Goal: Information Seeking & Learning: Learn about a topic

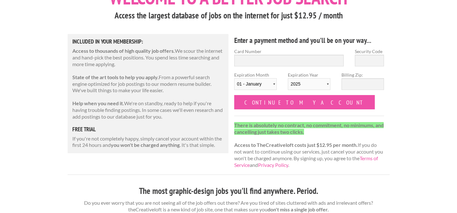
scroll to position [49, 0]
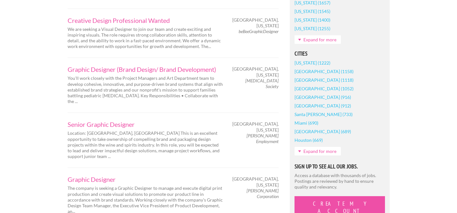
scroll to position [521, 0]
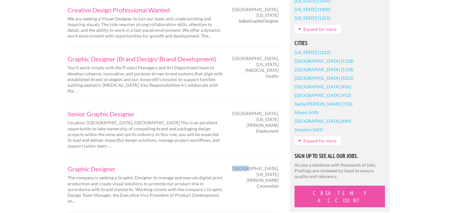
drag, startPoint x: 236, startPoint y: 110, endPoint x: 257, endPoint y: 110, distance: 21.6
click at [257, 165] on div "Skokie, [US_STATE] [PERSON_NAME] Corporation" at bounding box center [257, 176] width 56 height 23
copy span "Skokie"
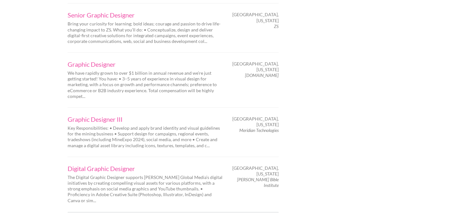
scroll to position [1083, 0]
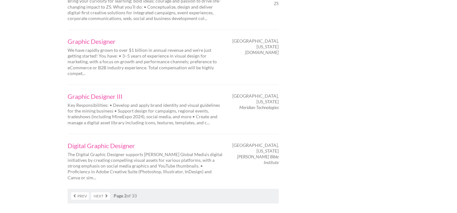
click at [101, 192] on link "Next" at bounding box center [100, 195] width 19 height 7
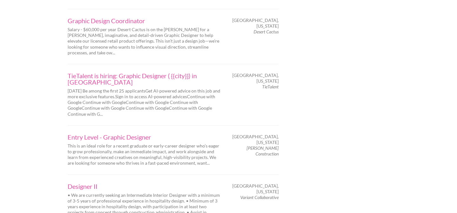
scroll to position [1008, 0]
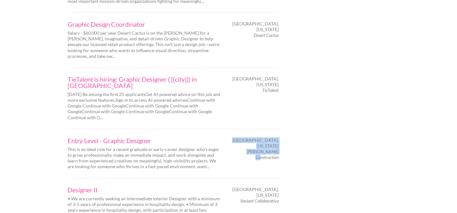
drag, startPoint x: 241, startPoint y: 70, endPoint x: 275, endPoint y: 71, distance: 33.7
click at [275, 137] on div "Chicago, Illinois Zarco Construction" at bounding box center [257, 148] width 56 height 23
click at [279, 137] on div "Chicago, Illinois Zarco Construction" at bounding box center [257, 148] width 56 height 23
drag, startPoint x: 279, startPoint y: 71, endPoint x: 249, endPoint y: 70, distance: 29.8
click at [249, 137] on div "Chicago, Illinois Zarco Construction" at bounding box center [257, 148] width 56 height 23
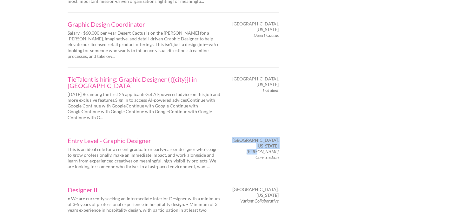
click at [249, 149] on em "Zarco Construction" at bounding box center [263, 154] width 32 height 11
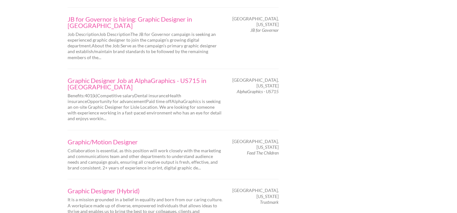
scroll to position [1037, 0]
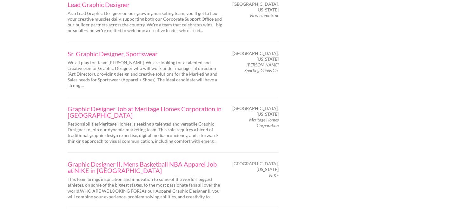
scroll to position [1015, 0]
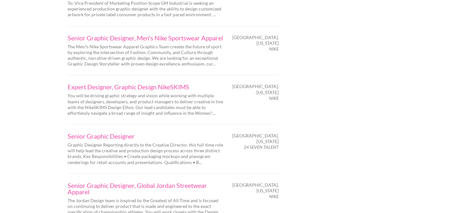
scroll to position [1041, 0]
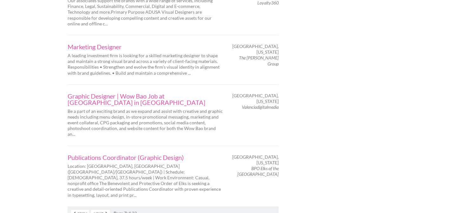
scroll to position [1082, 0]
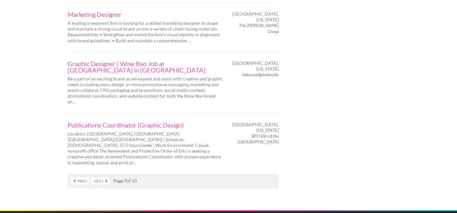
click at [96, 177] on link "Next" at bounding box center [100, 180] width 19 height 7
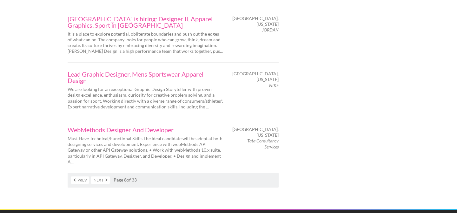
scroll to position [1111, 0]
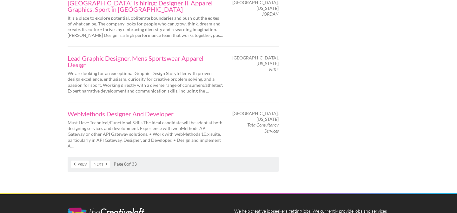
click at [100, 160] on link "Next" at bounding box center [100, 163] width 19 height 7
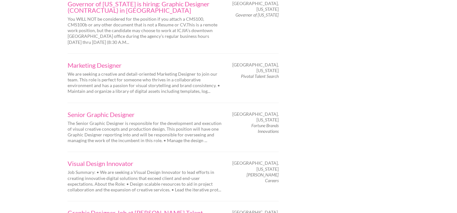
scroll to position [1100, 0]
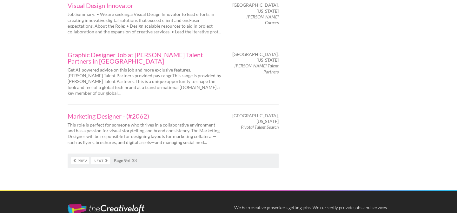
click at [105, 157] on link "Next" at bounding box center [100, 160] width 19 height 7
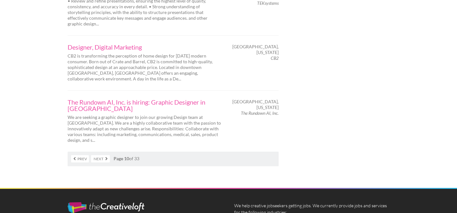
scroll to position [1153, 0]
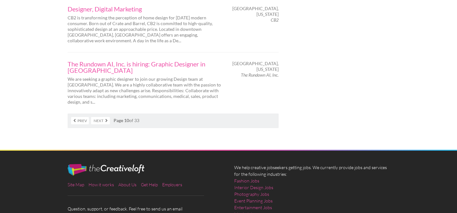
click at [100, 117] on link "Next" at bounding box center [100, 120] width 19 height 7
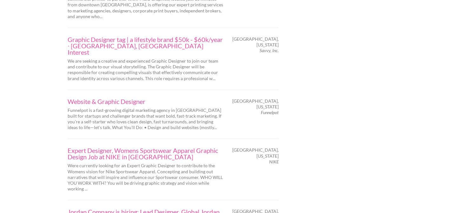
scroll to position [1135, 0]
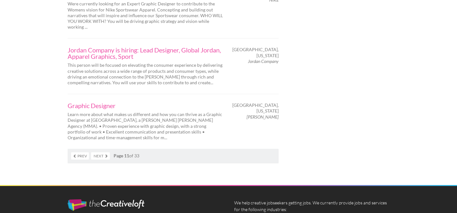
click at [108, 152] on link "Next" at bounding box center [100, 155] width 19 height 7
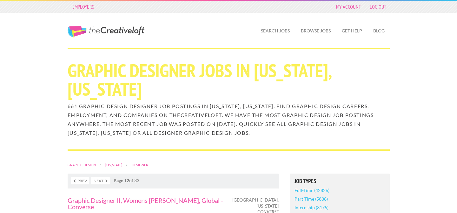
click at [95, 29] on link "The Creative Loft" at bounding box center [106, 31] width 77 height 11
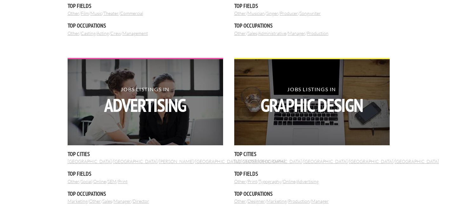
scroll to position [700, 0]
